Goal: Information Seeking & Learning: Learn about a topic

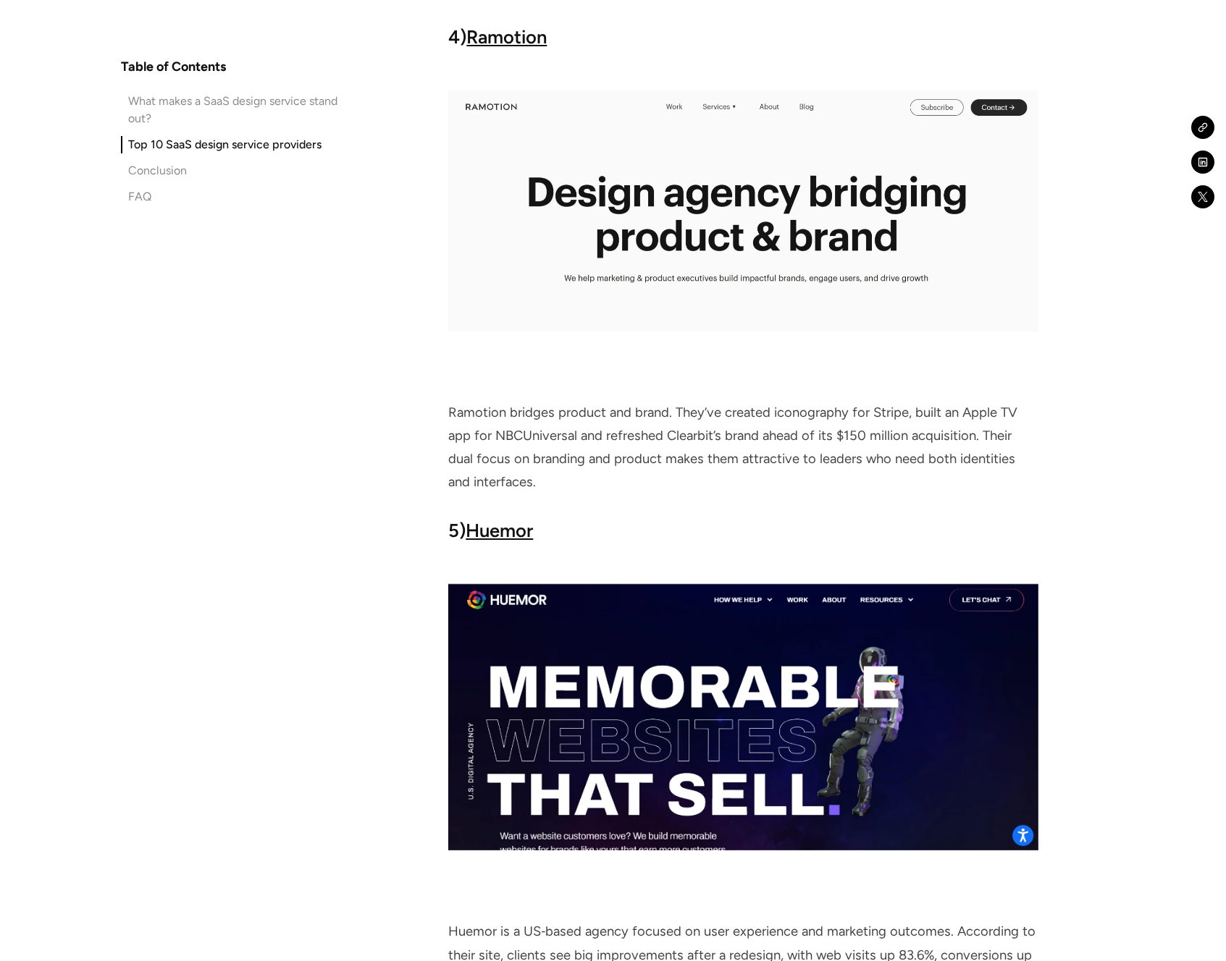
scroll to position [4786, 0]
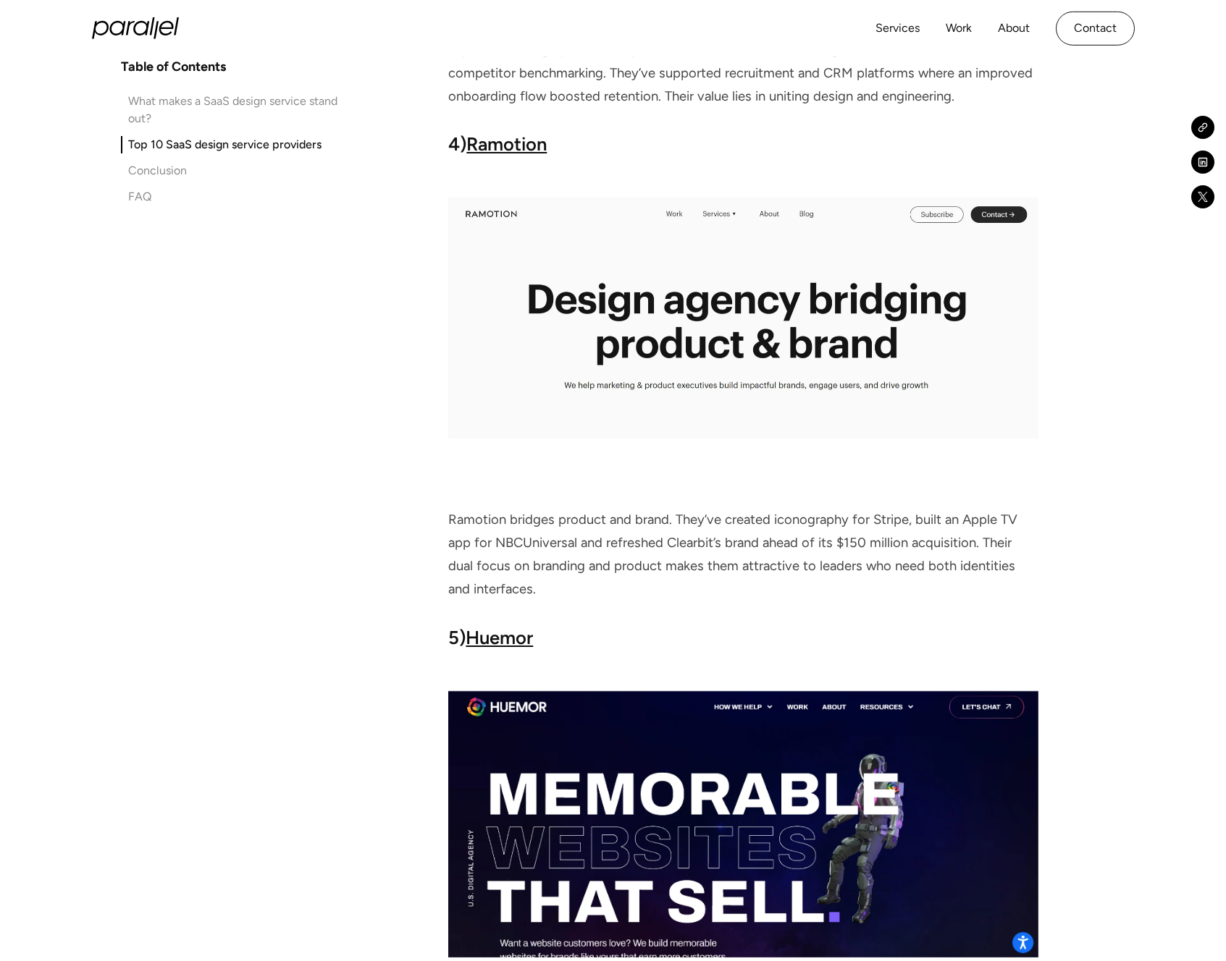
click at [502, 153] on link "Ramotion" at bounding box center [506, 144] width 80 height 22
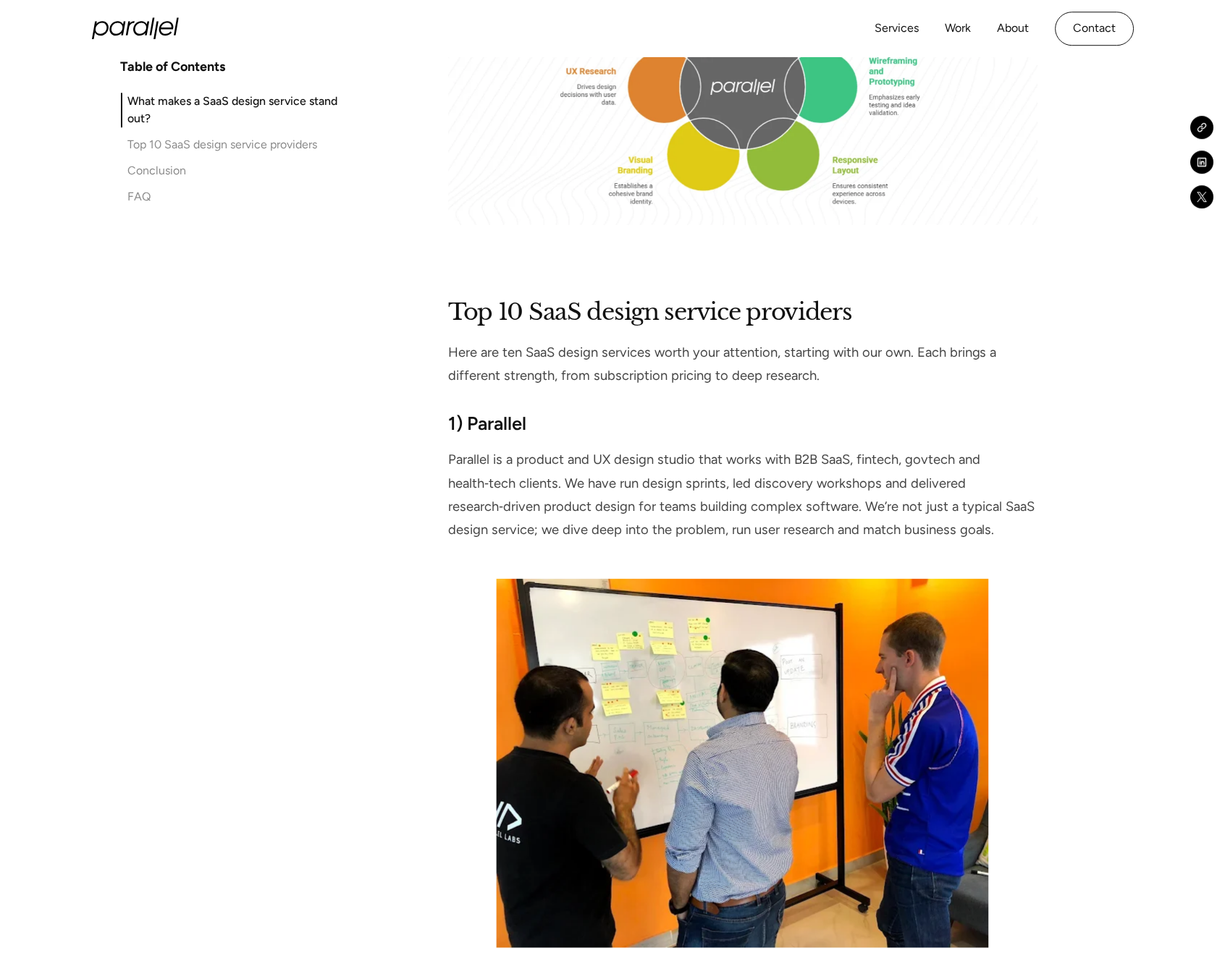
scroll to position [755, 0]
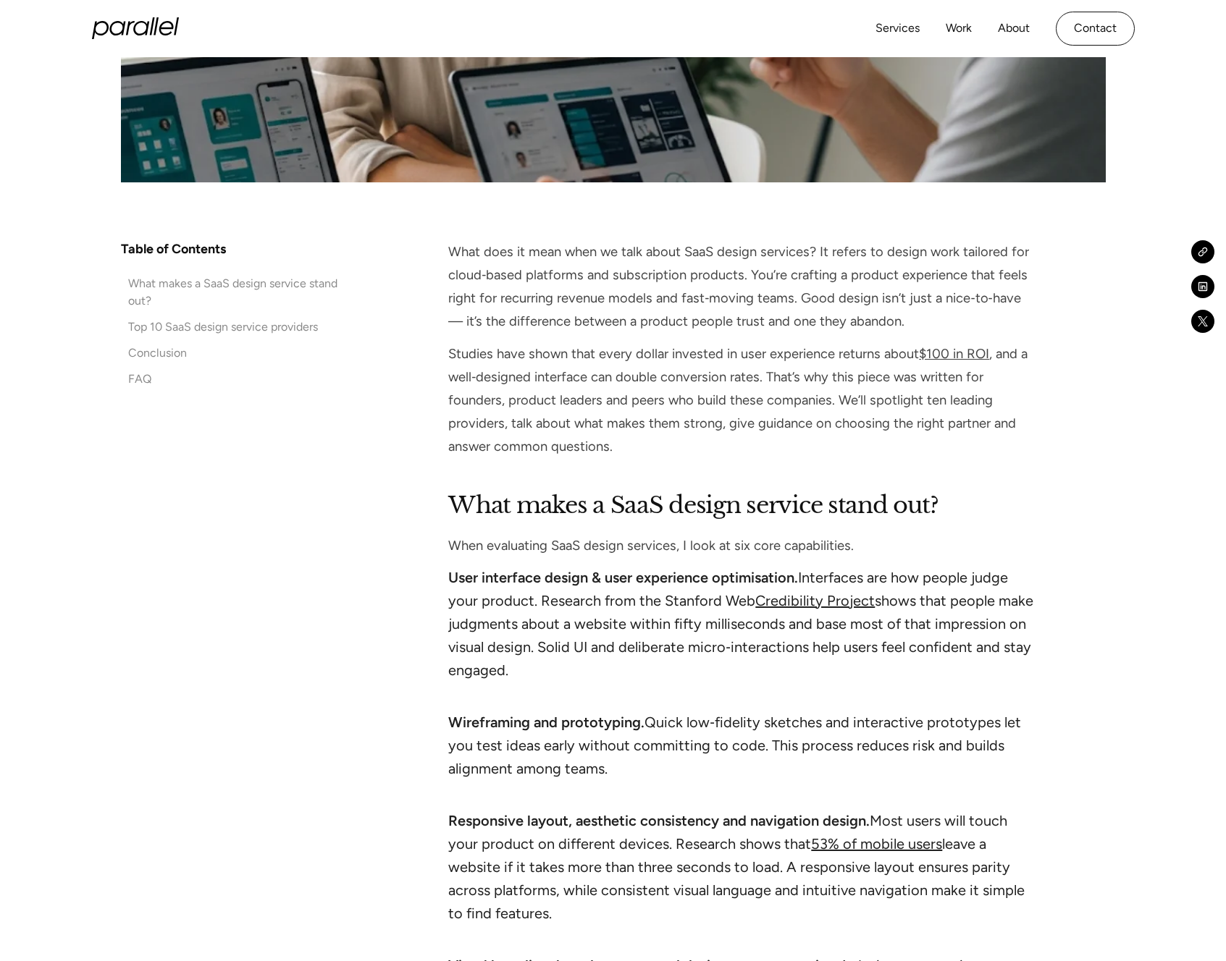
click at [124, 25] on icon "home" at bounding box center [117, 28] width 16 height 14
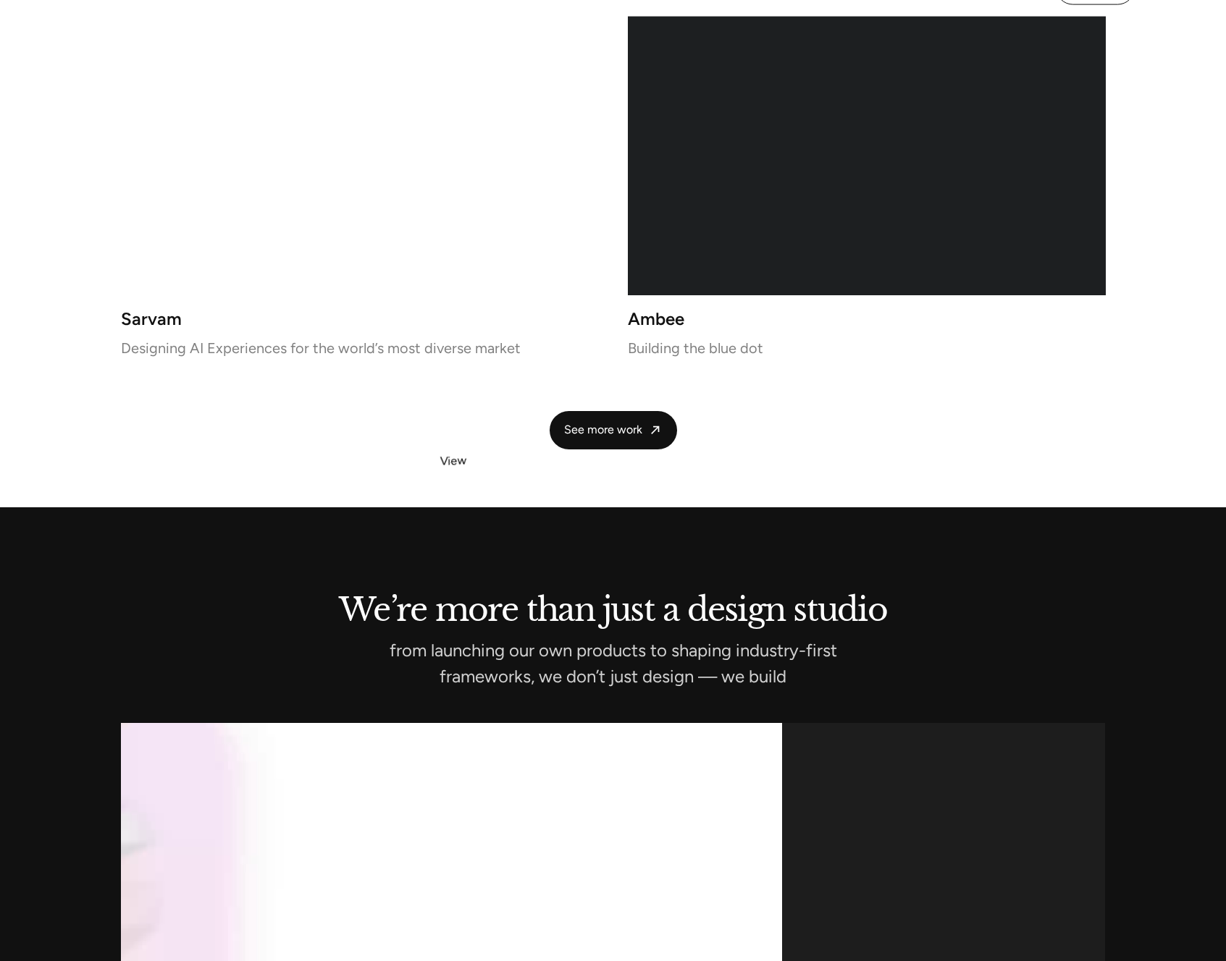
scroll to position [3104, 0]
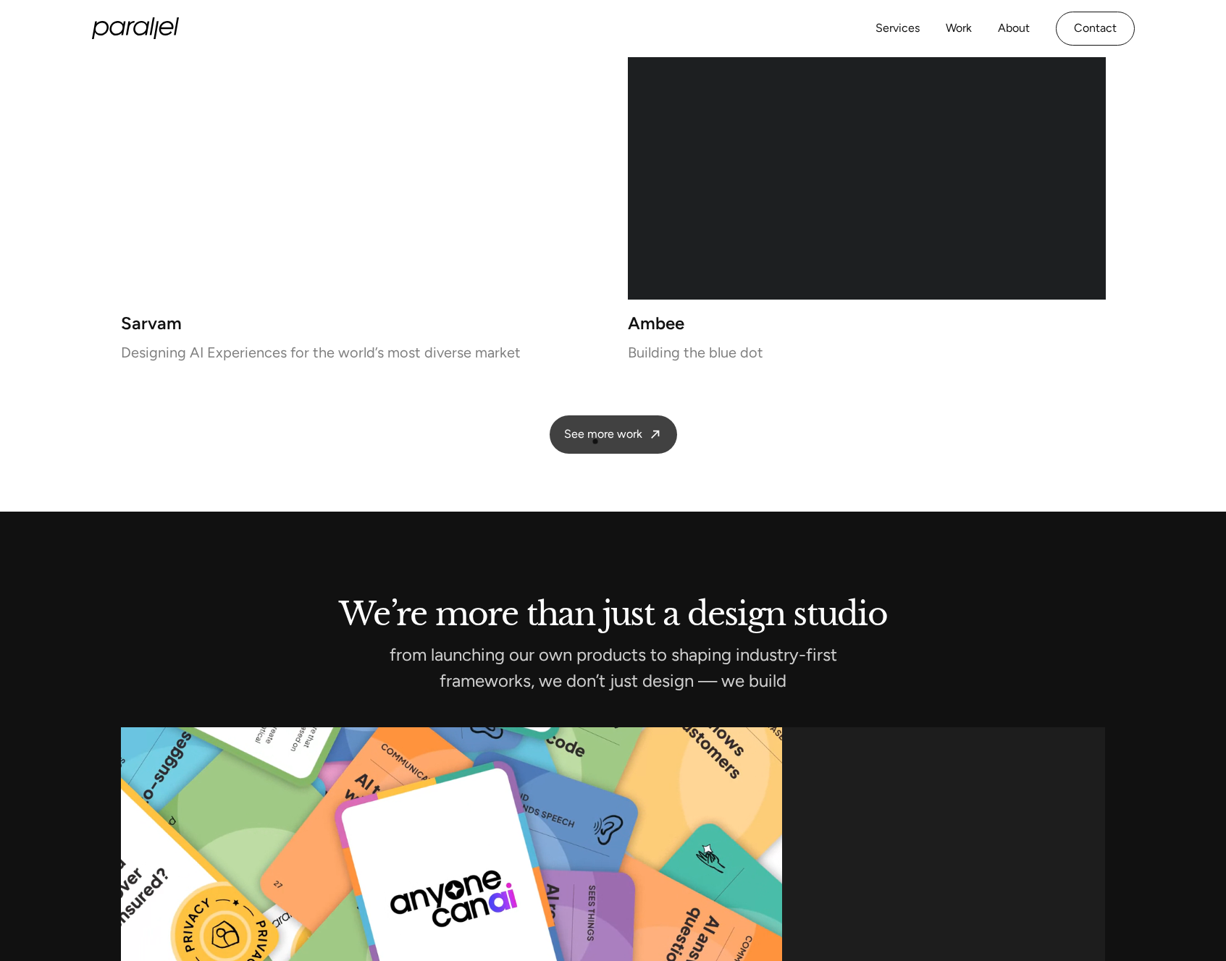
click at [595, 442] on span "See more work" at bounding box center [603, 434] width 78 height 15
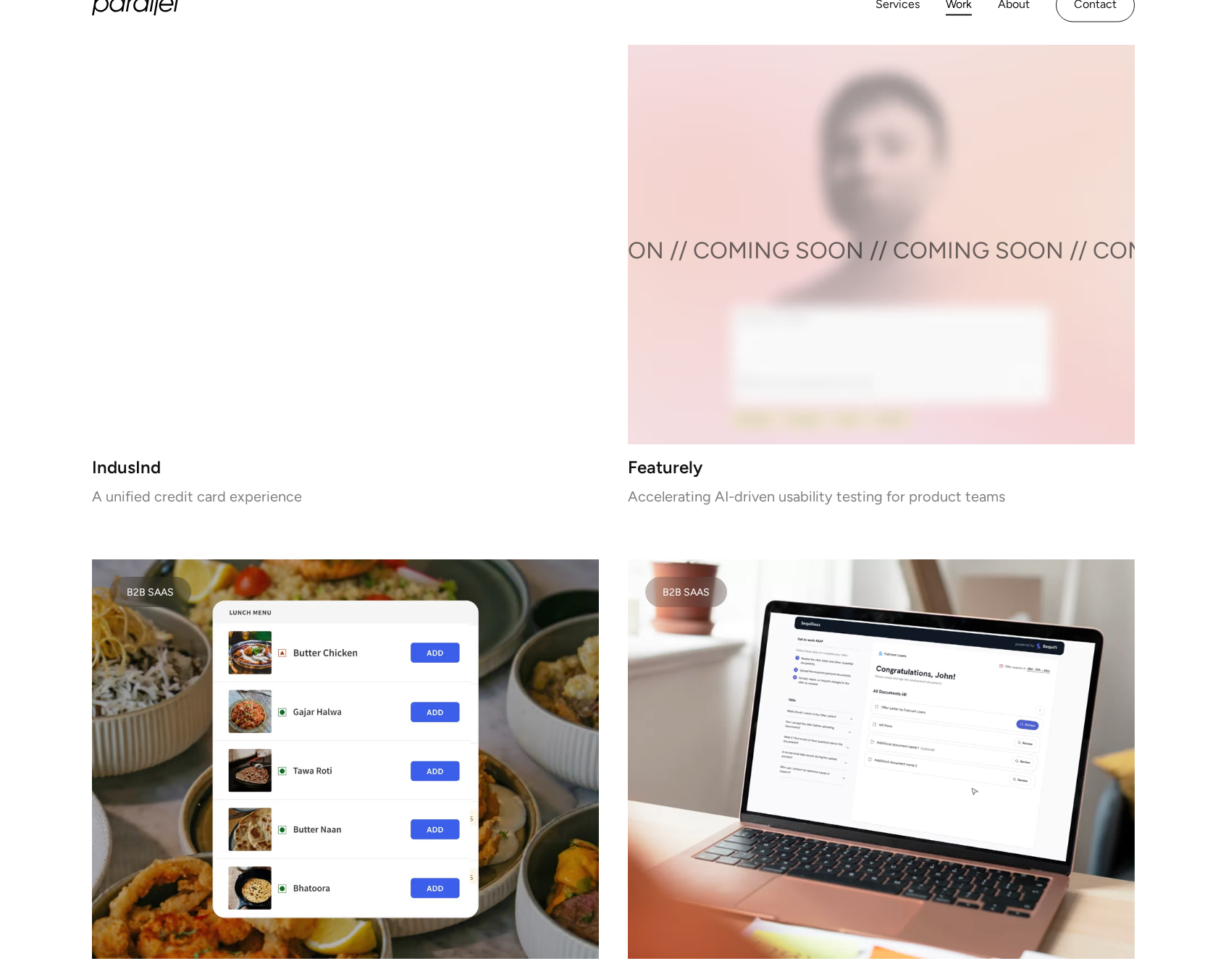
scroll to position [2594, 0]
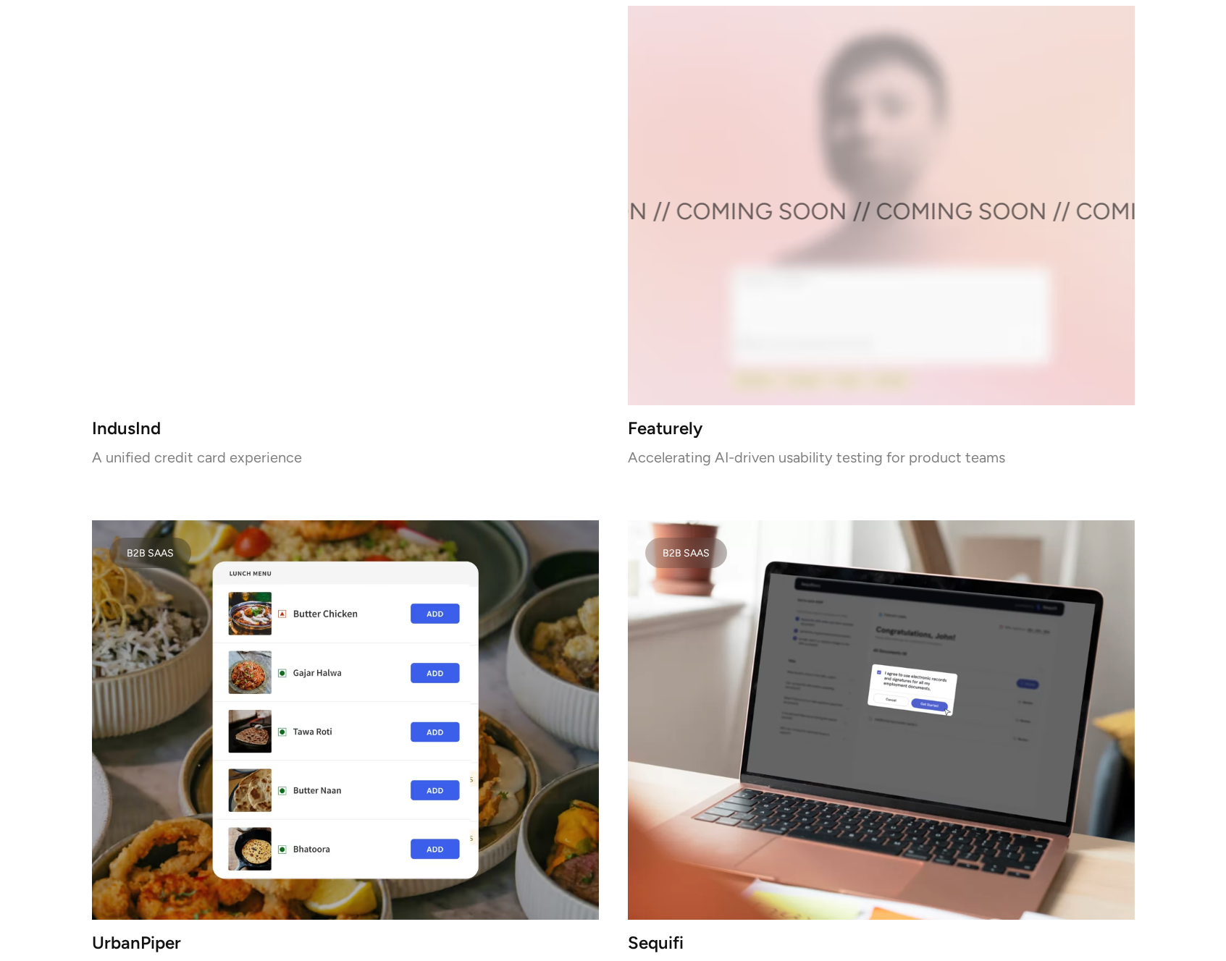
click at [794, 640] on video at bounding box center [881, 720] width 507 height 400
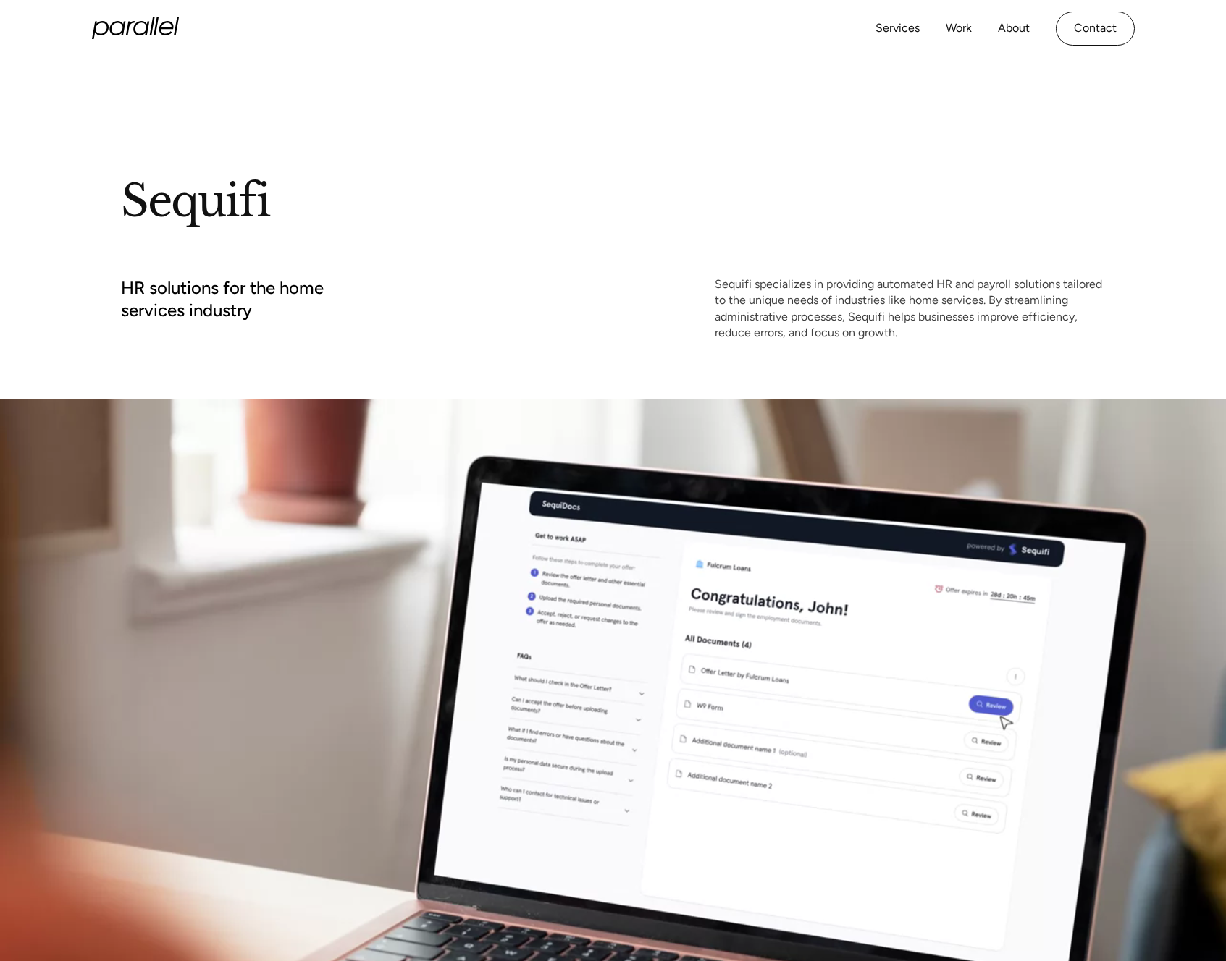
click at [159, 29] on icon "home" at bounding box center [166, 28] width 14 height 14
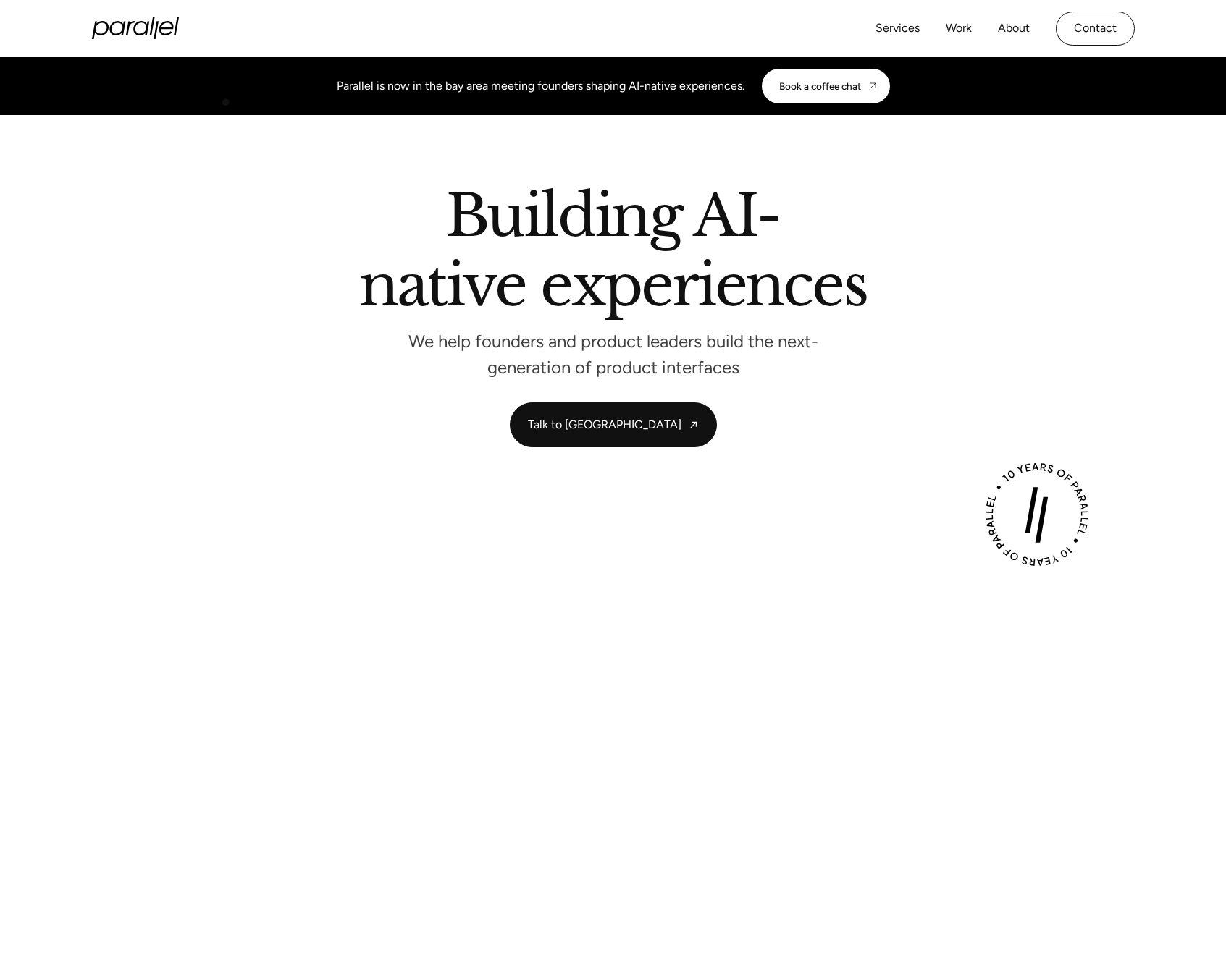
scroll to position [95, 0]
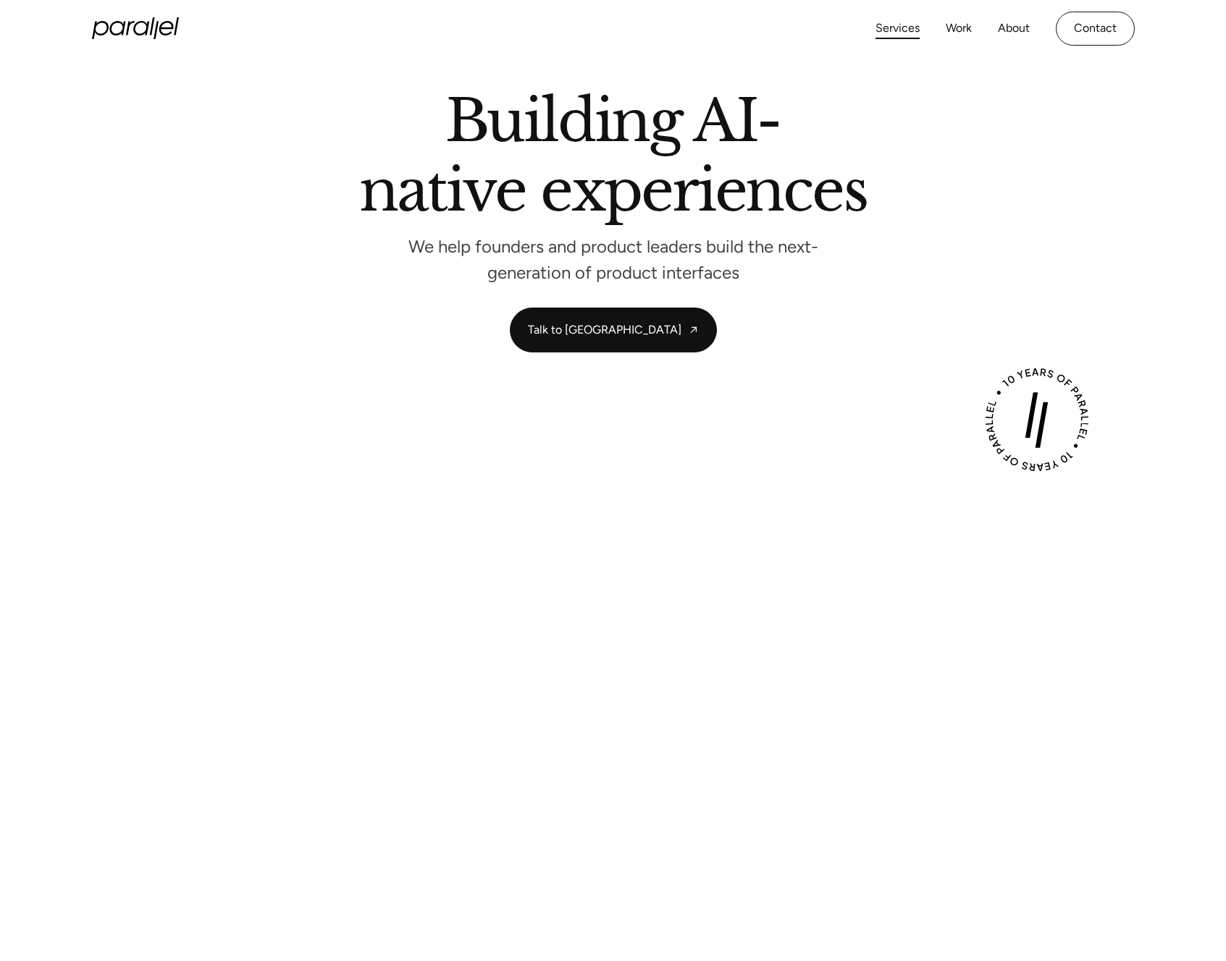
click at [899, 28] on link "Services" at bounding box center [897, 28] width 44 height 21
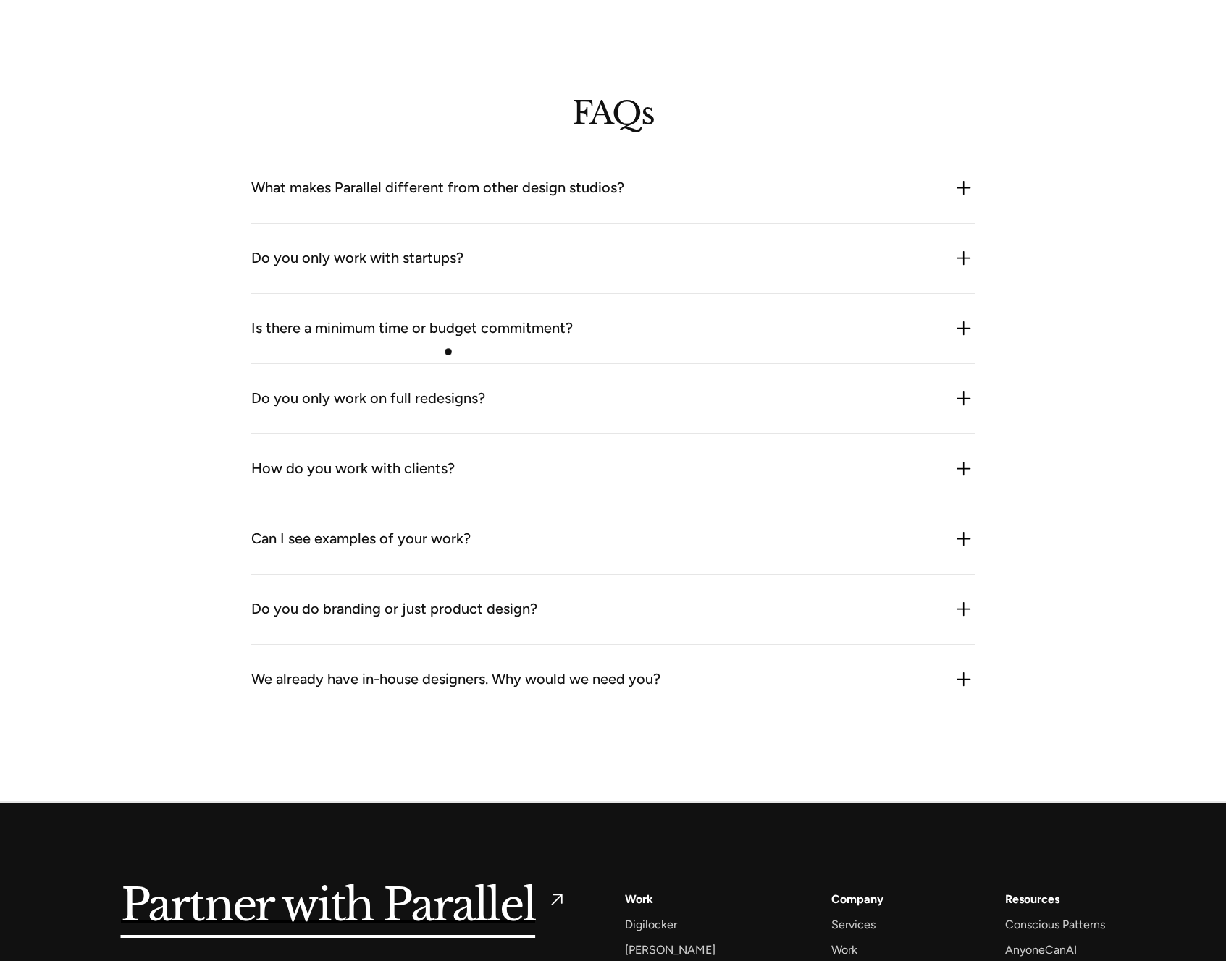
scroll to position [4059, 0]
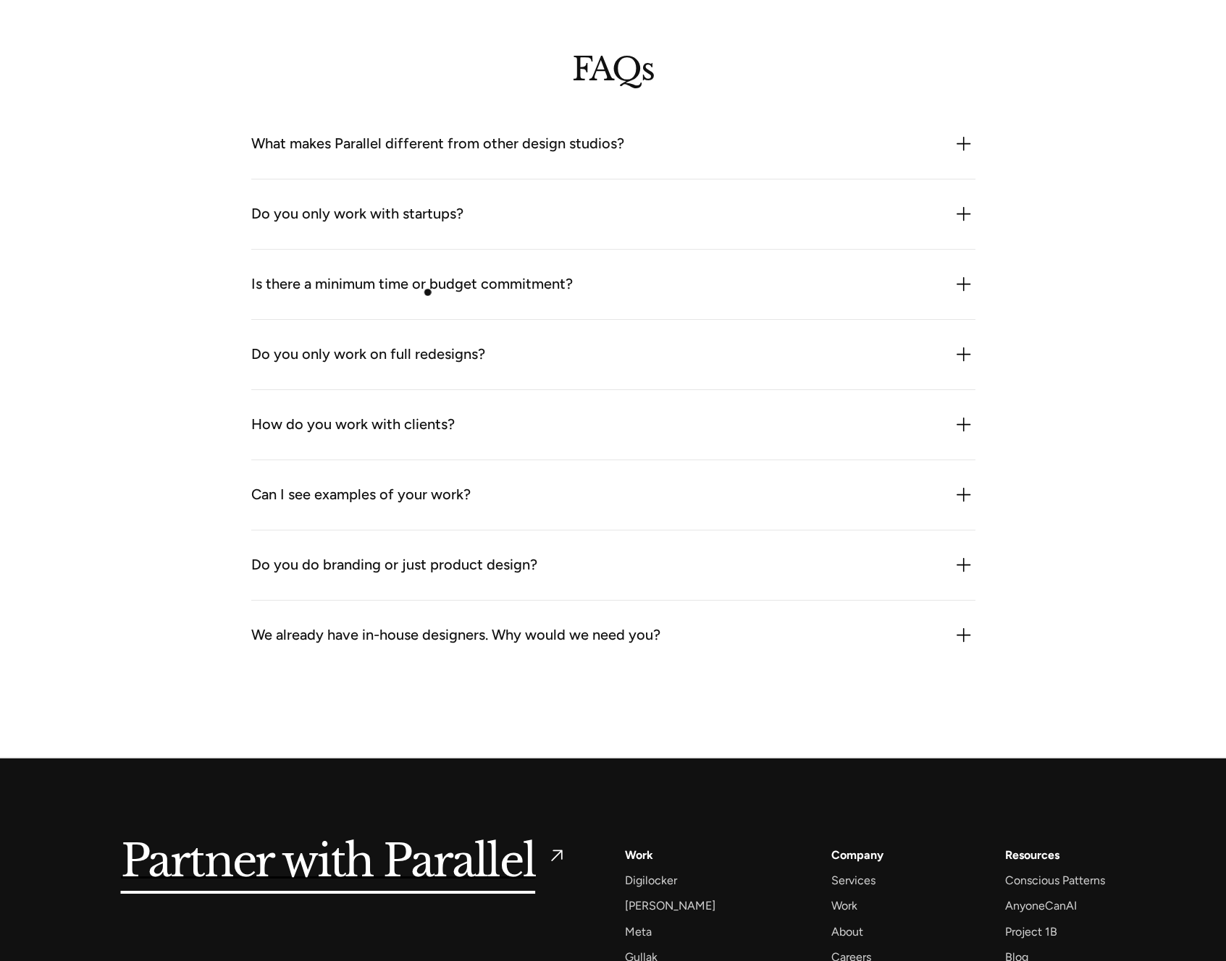
click at [428, 288] on div "Is there a minimum time or budget commitment?" at bounding box center [411, 284] width 321 height 23
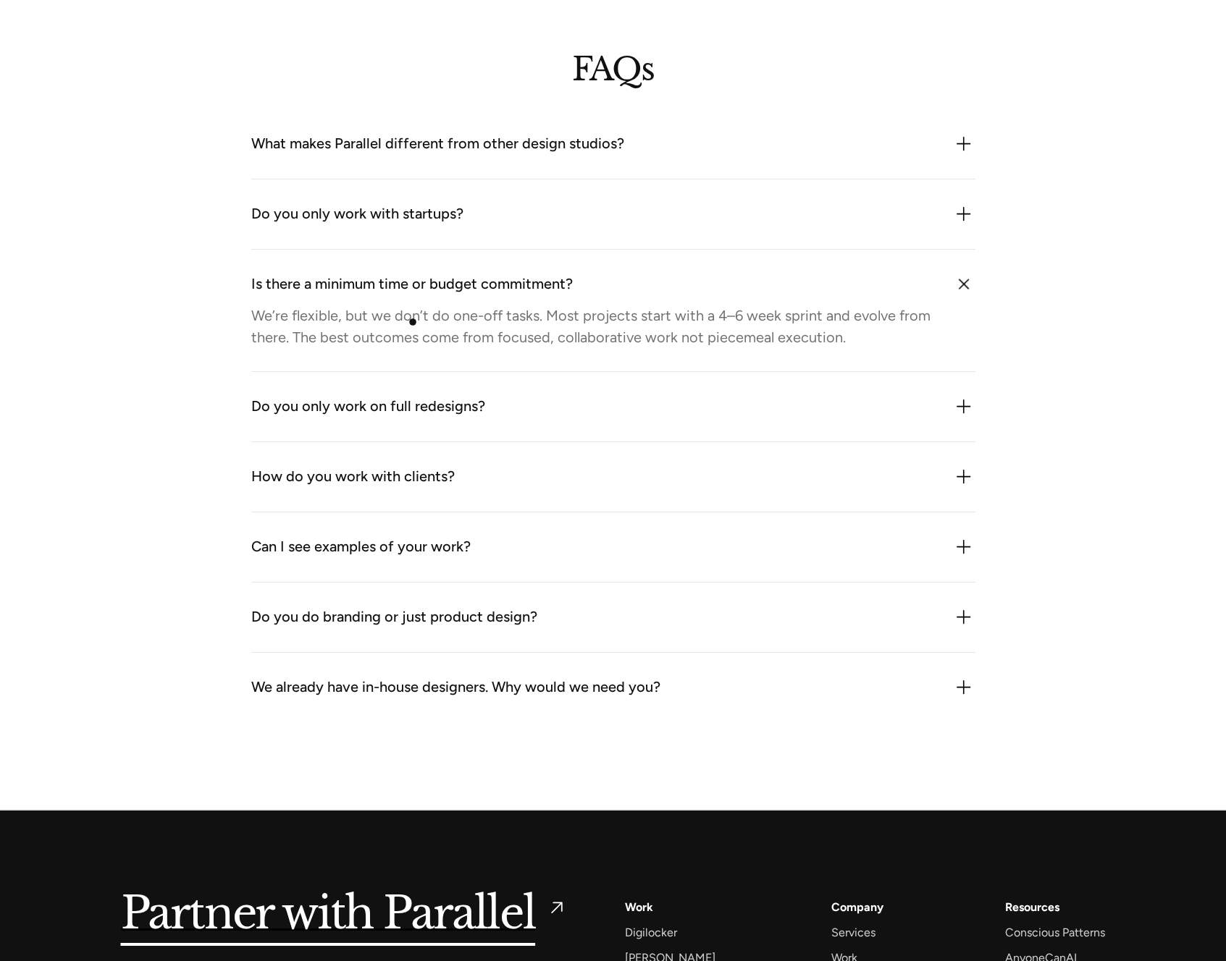
click at [413, 322] on div "We’re flexible, but we don’t do one-off tasks. Most projects start with a 4–6 w…" at bounding box center [593, 326] width 685 height 43
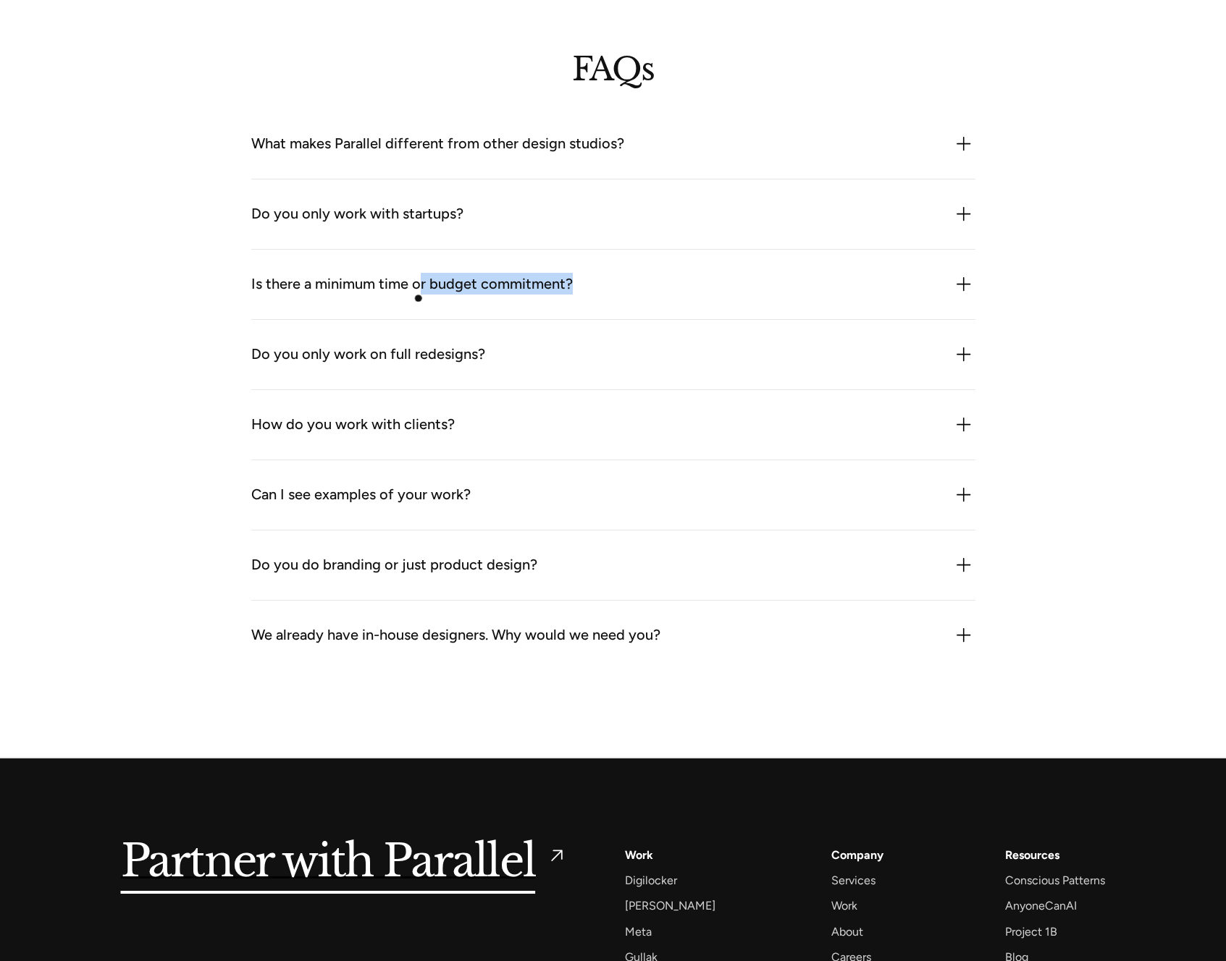
click at [421, 293] on div "Is there a minimum time or budget commitment?" at bounding box center [411, 284] width 321 height 23
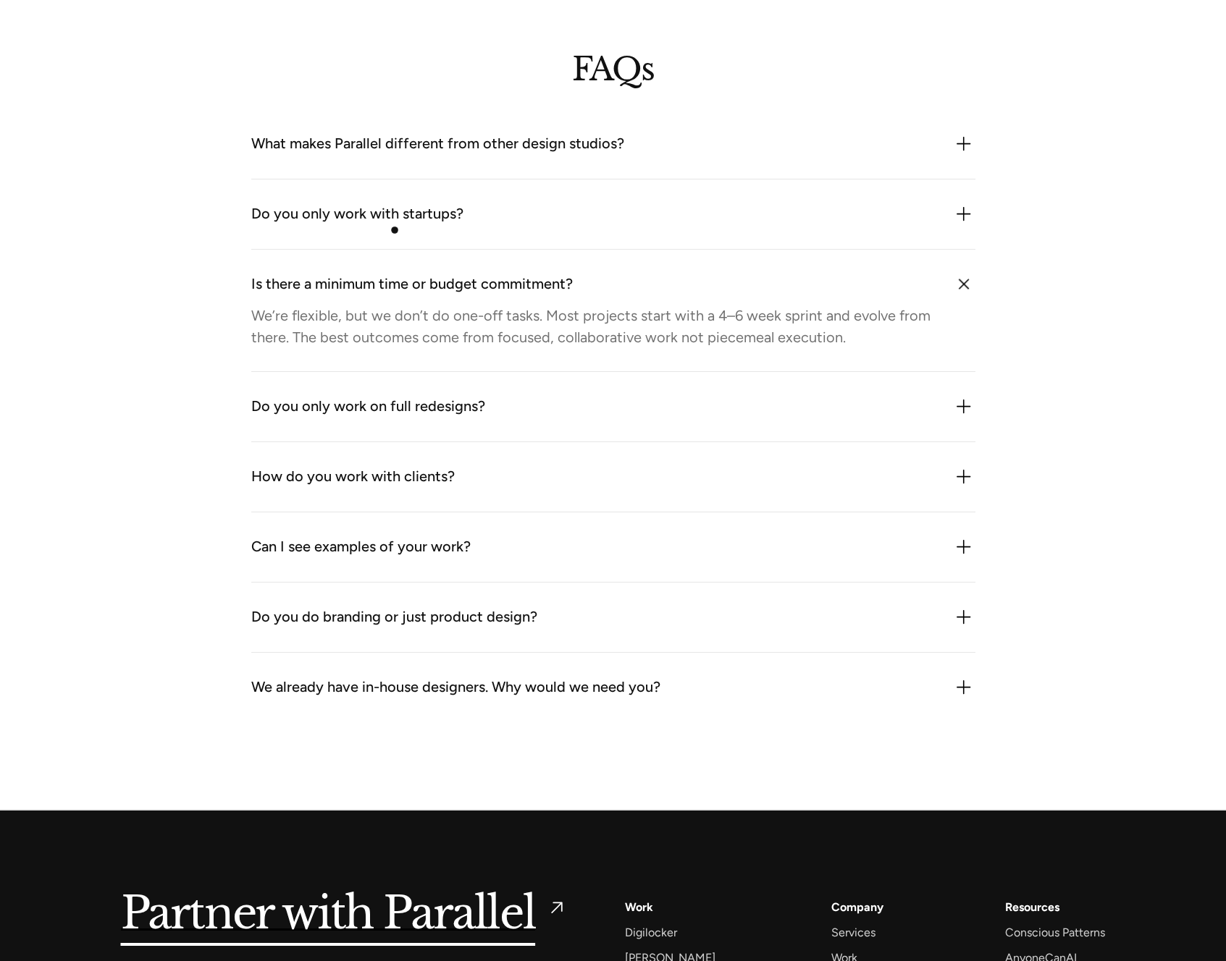
click at [394, 227] on div "Do you only work with startups? Not at all. While we often work with early-stag…" at bounding box center [613, 215] width 724 height 70
